Goal: Transaction & Acquisition: Purchase product/service

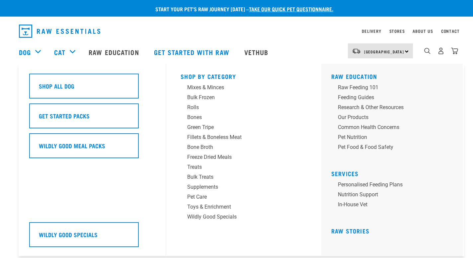
click at [38, 50] on div "Dog" at bounding box center [33, 52] width 29 height 27
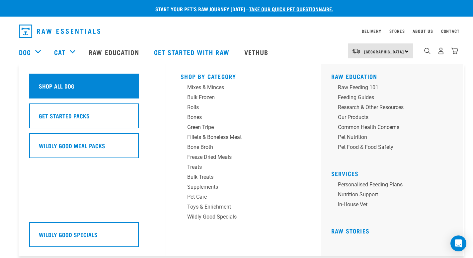
click at [60, 84] on h5 "Shop All Dog" at bounding box center [57, 86] width 36 height 9
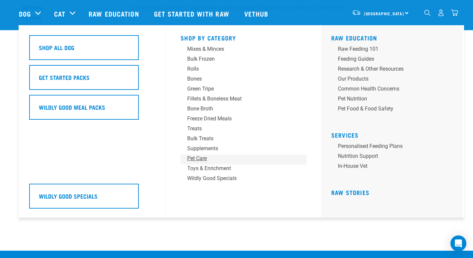
scroll to position [42, 0]
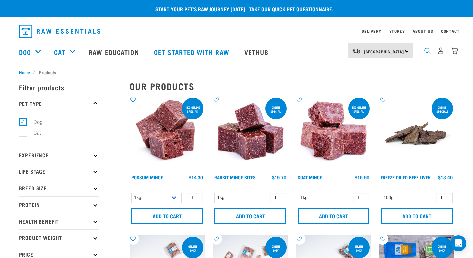
click at [429, 53] on img "dropdown navigation" at bounding box center [427, 51] width 6 height 6
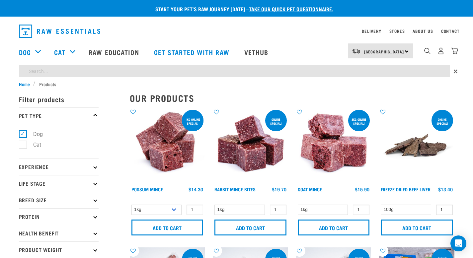
click at [308, 74] on input "search" at bounding box center [234, 71] width 431 height 12
type input "goat"
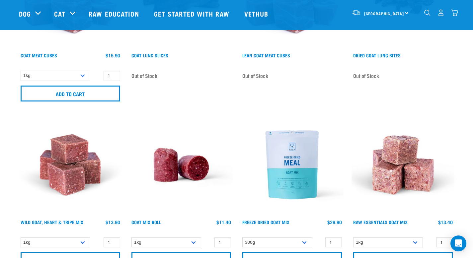
scroll to position [460, 0]
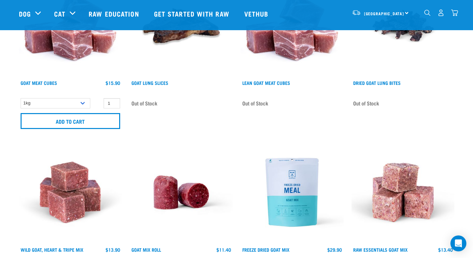
click at [298, 204] on img at bounding box center [292, 192] width 103 height 103
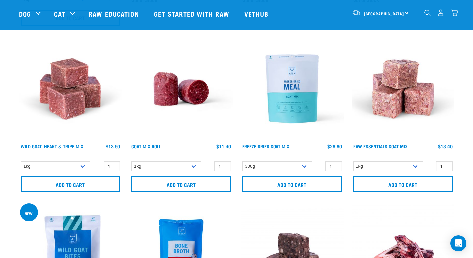
scroll to position [572, 0]
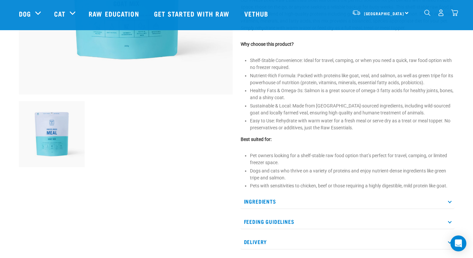
scroll to position [177, 0]
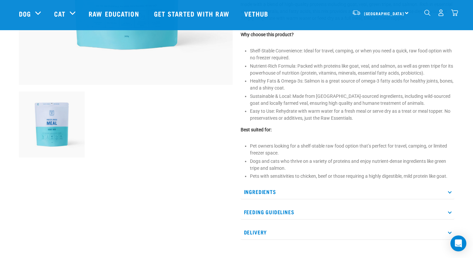
click at [299, 213] on p "Feeding Guidelines" at bounding box center [348, 212] width 214 height 15
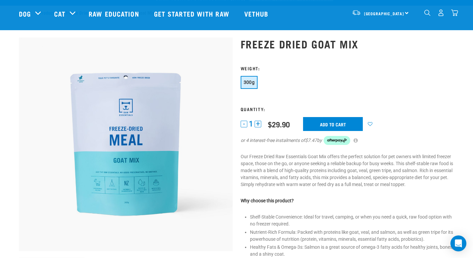
scroll to position [0, 0]
